Goal: Task Accomplishment & Management: Use online tool/utility

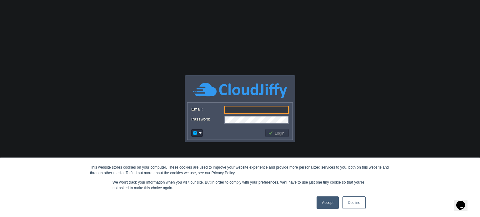
type input "[PERSON_NAME][EMAIL_ADDRESS][DOMAIN_NAME]"
click at [277, 134] on button "Login" at bounding box center [277, 133] width 18 height 6
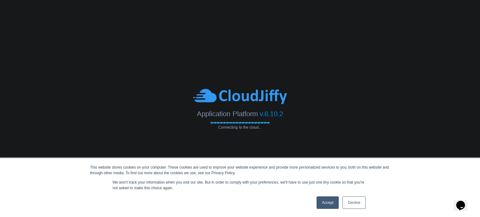
click at [356, 207] on link "Decline" at bounding box center [354, 203] width 23 height 13
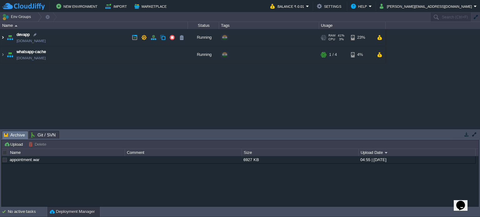
click at [2, 38] on img at bounding box center [2, 37] width 5 height 17
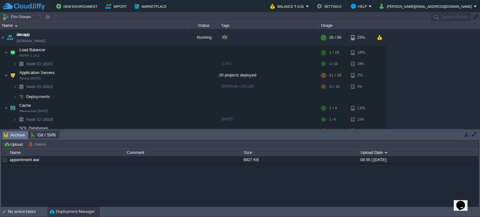
click at [466, 135] on button "button" at bounding box center [467, 135] width 6 height 6
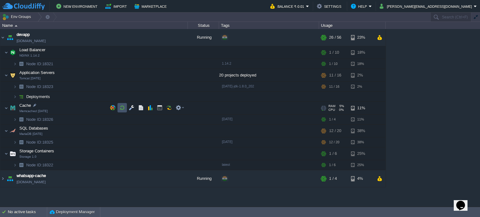
click at [124, 108] on button "button" at bounding box center [122, 108] width 6 height 6
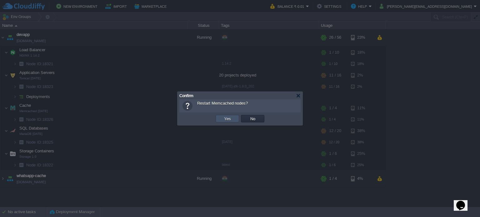
click at [228, 117] on button "Yes" at bounding box center [227, 119] width 11 height 6
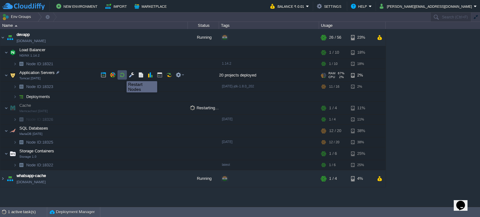
click at [122, 76] on button "button" at bounding box center [122, 75] width 6 height 6
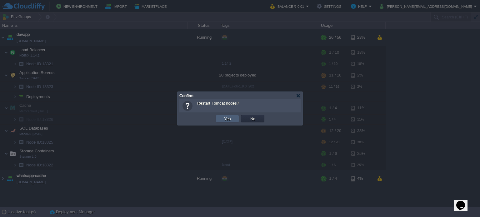
click at [230, 122] on td "Yes" at bounding box center [227, 119] width 23 height 8
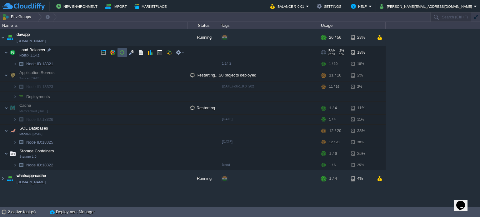
click at [122, 55] on button "button" at bounding box center [122, 53] width 6 height 6
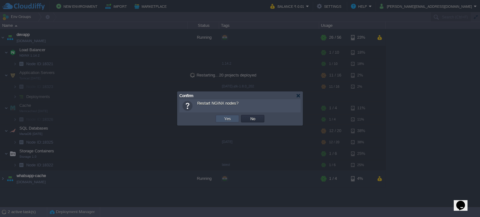
click at [230, 119] on button "Yes" at bounding box center [227, 119] width 11 height 6
